Goal: Use online tool/utility: Use online tool/utility

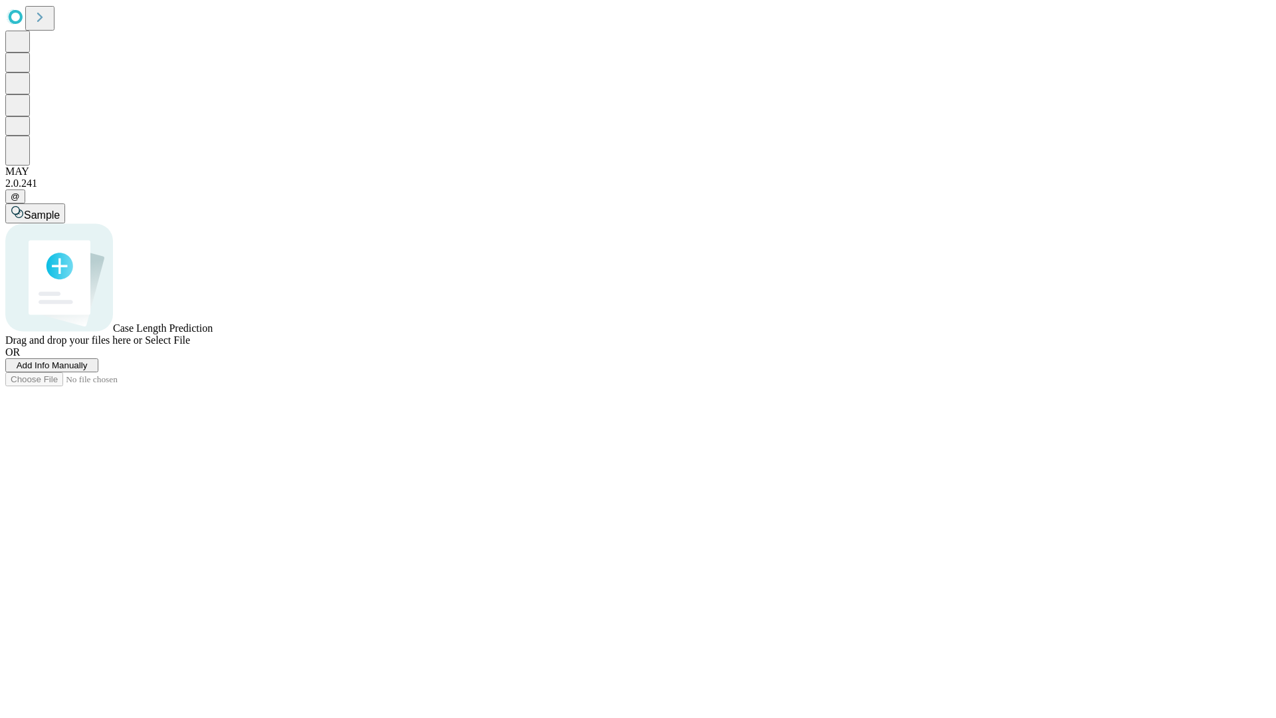
click at [190, 346] on span "Select File" at bounding box center [167, 339] width 45 height 11
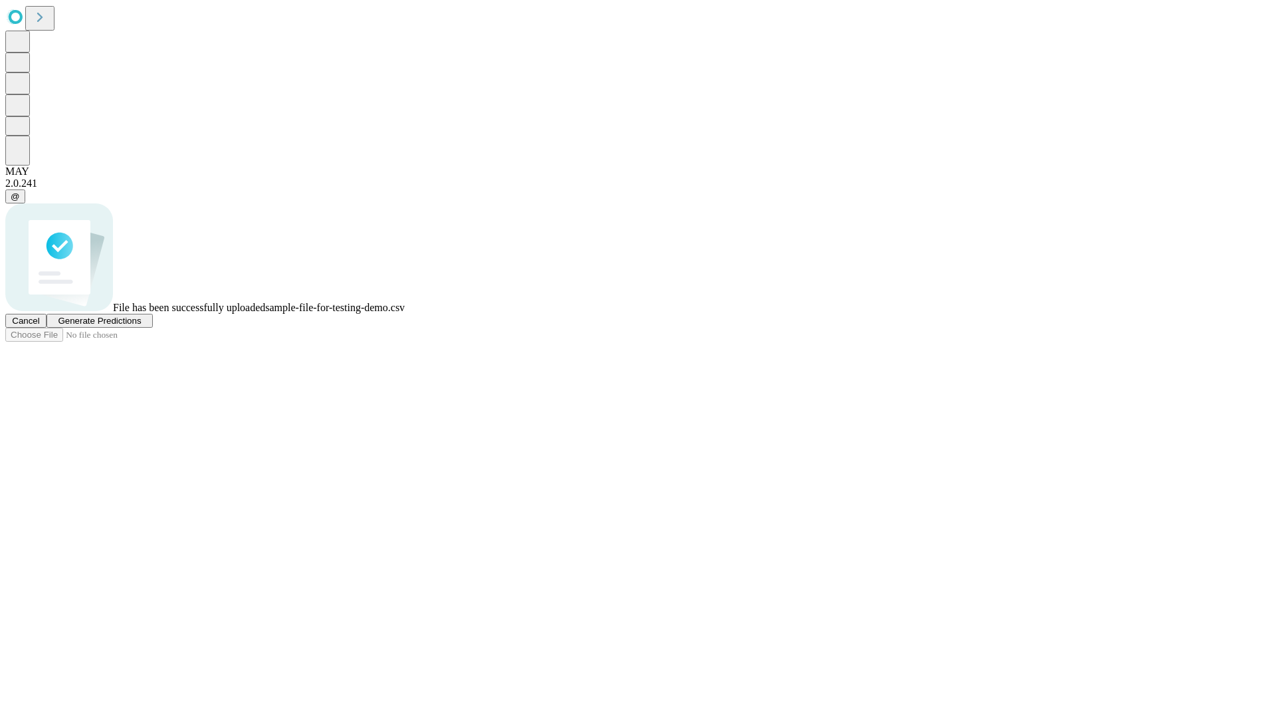
click at [141, 326] on span "Generate Predictions" at bounding box center [99, 321] width 83 height 10
